Goal: Transaction & Acquisition: Purchase product/service

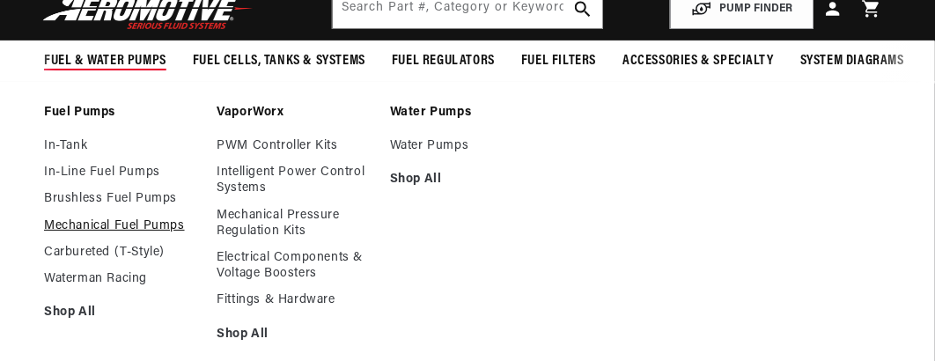
scroll to position [0, 1554]
click at [95, 234] on link "Mechanical Fuel Pumps" at bounding box center [121, 226] width 155 height 16
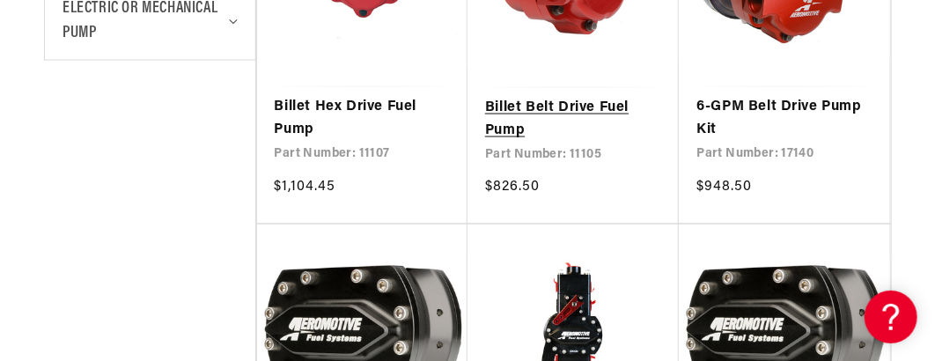
click at [521, 119] on link "Billet Belt Drive Fuel Pump" at bounding box center [573, 119] width 176 height 45
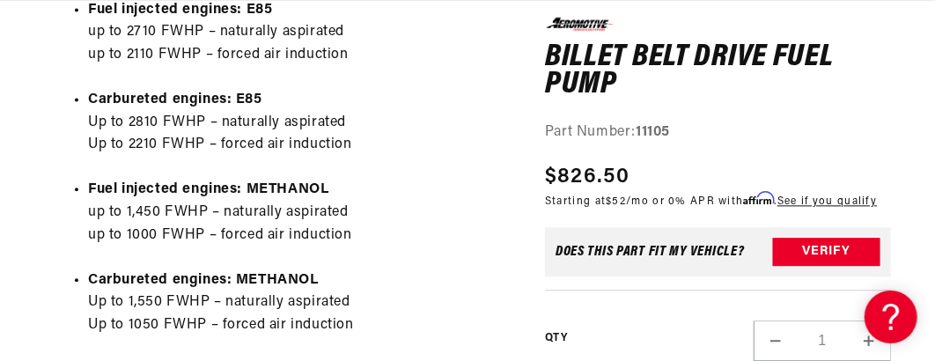
scroll to position [0, 1947]
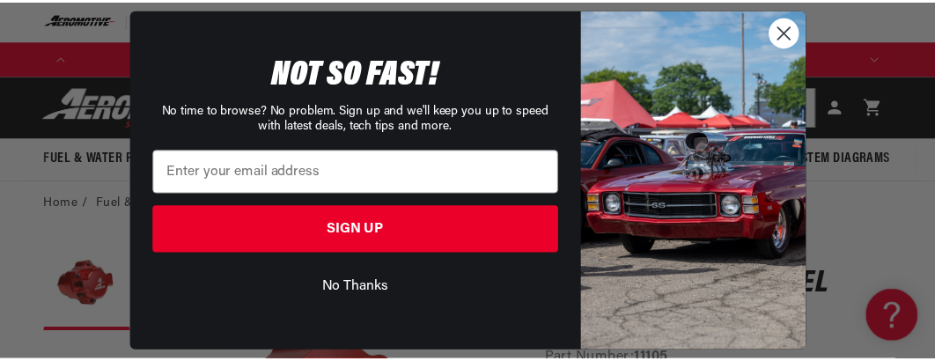
scroll to position [0, 2375]
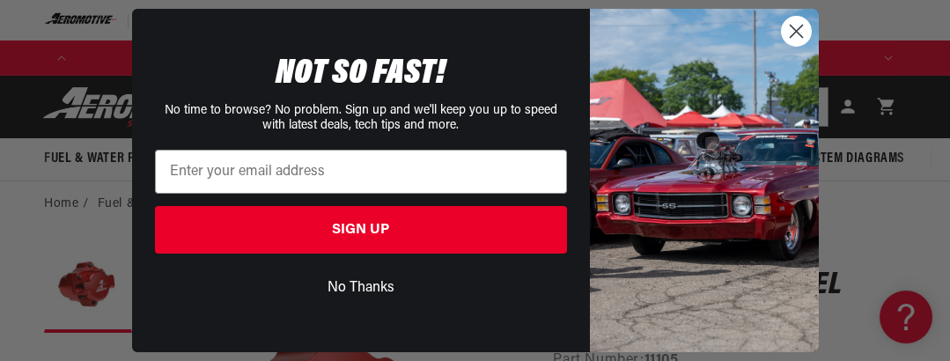
click at [794, 27] on circle "Close dialog" at bounding box center [795, 31] width 29 height 29
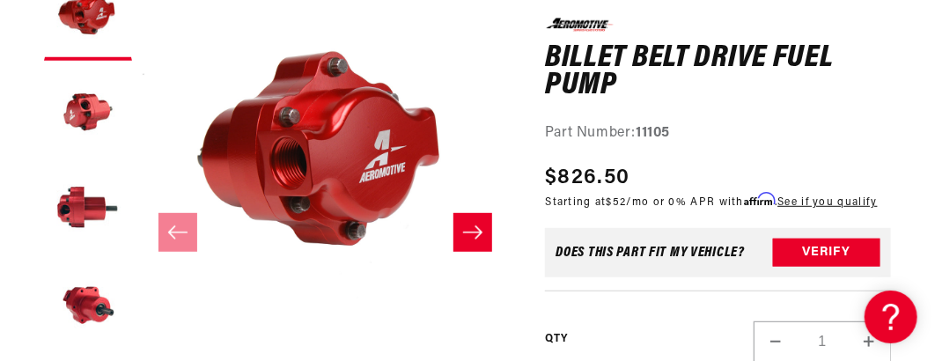
scroll to position [293, 0]
